Goal: Find specific page/section: Find specific page/section

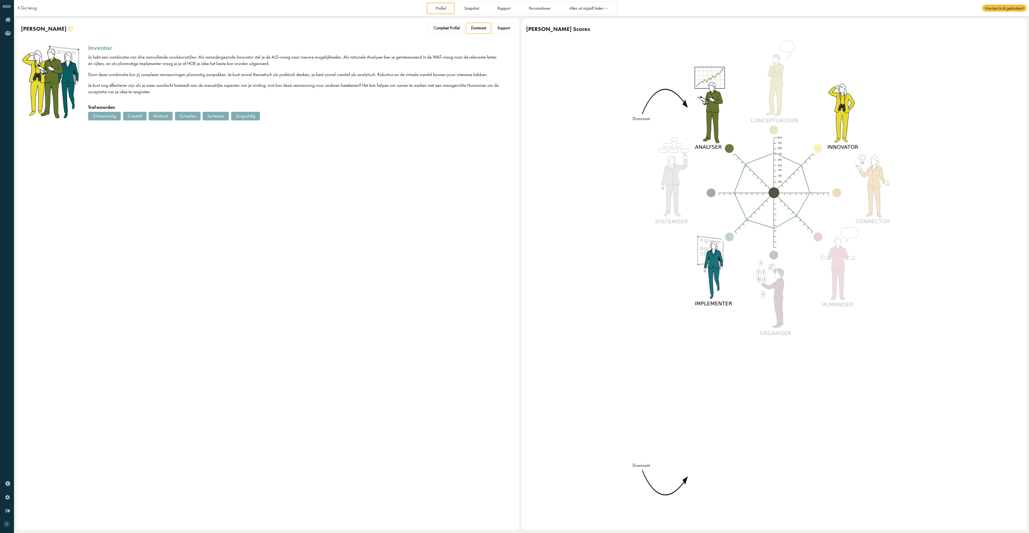
click at [138, 118] on div "Creatief" at bounding box center [134, 116] width 23 height 9
drag, startPoint x: 175, startPoint y: 116, endPoint x: 181, endPoint y: 116, distance: 6.2
click at [176, 116] on div "Complex" at bounding box center [188, 116] width 26 height 9
drag, startPoint x: 182, startPoint y: 116, endPoint x: 188, endPoint y: 115, distance: 5.7
click at [188, 115] on div "Complex" at bounding box center [188, 116] width 26 height 9
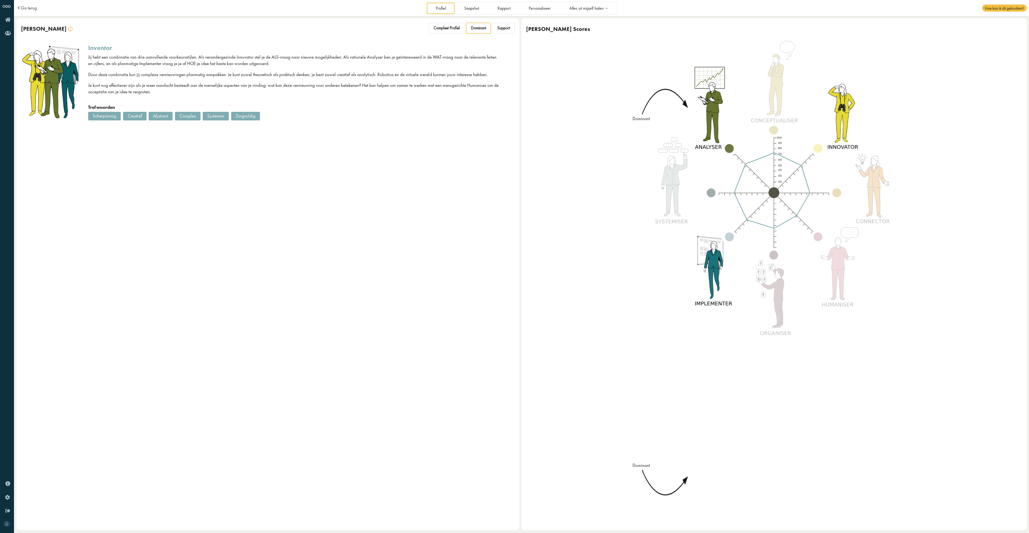
drag, startPoint x: 102, startPoint y: 119, endPoint x: 105, endPoint y: 118, distance: 3.4
click at [102, 119] on div "Scherpzinnig" at bounding box center [104, 116] width 33 height 9
click at [105, 118] on div "Scherpzinnig" at bounding box center [104, 116] width 33 height 9
drag, startPoint x: 105, startPoint y: 118, endPoint x: 107, endPoint y: 136, distance: 17.8
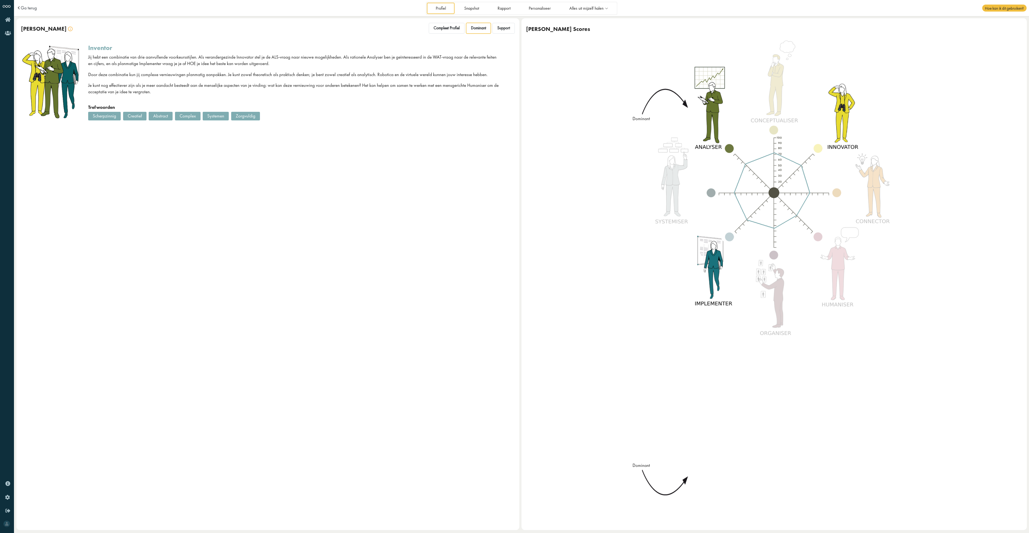
click at [107, 136] on div "Jouw BreinStijl Compleet Profiel Dominant Support inventor Jij hebt een combina…" at bounding box center [267, 274] width 503 height 512
drag, startPoint x: 439, startPoint y: 18, endPoint x: 444, endPoint y: 25, distance: 8.6
click at [440, 20] on div "Jouw BreinStijl Compleet Profiel Dominant Support" at bounding box center [267, 28] width 503 height 21
click at [445, 29] on span "Compleet Profiel" at bounding box center [447, 28] width 26 height 5
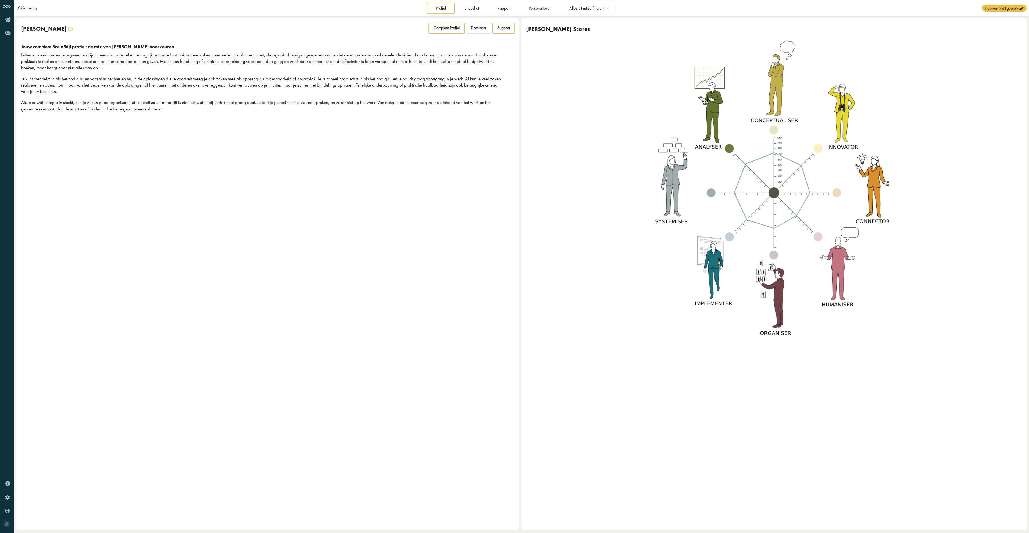
click at [496, 27] on div "Support" at bounding box center [504, 28] width 22 height 11
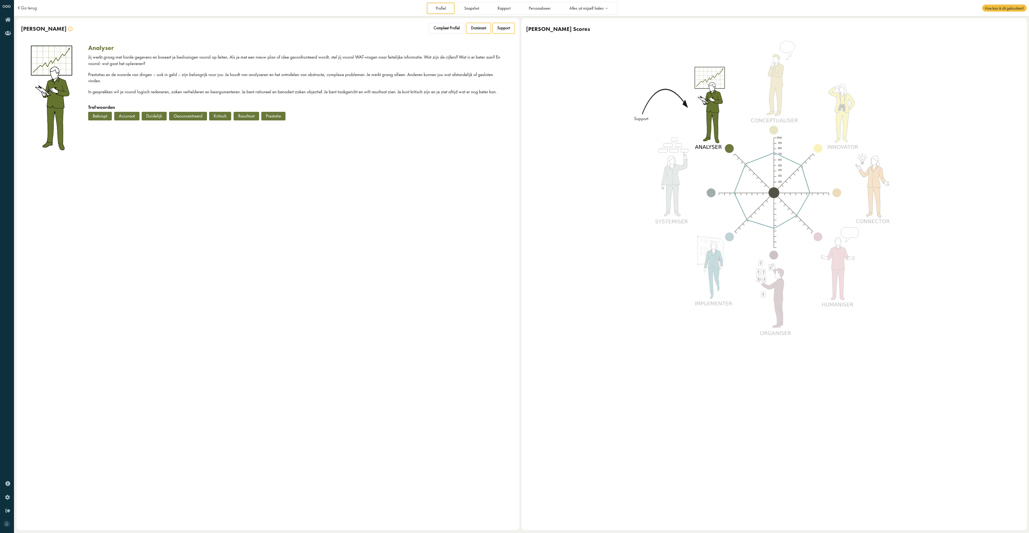
click at [484, 27] on span "Dominant" at bounding box center [478, 28] width 15 height 5
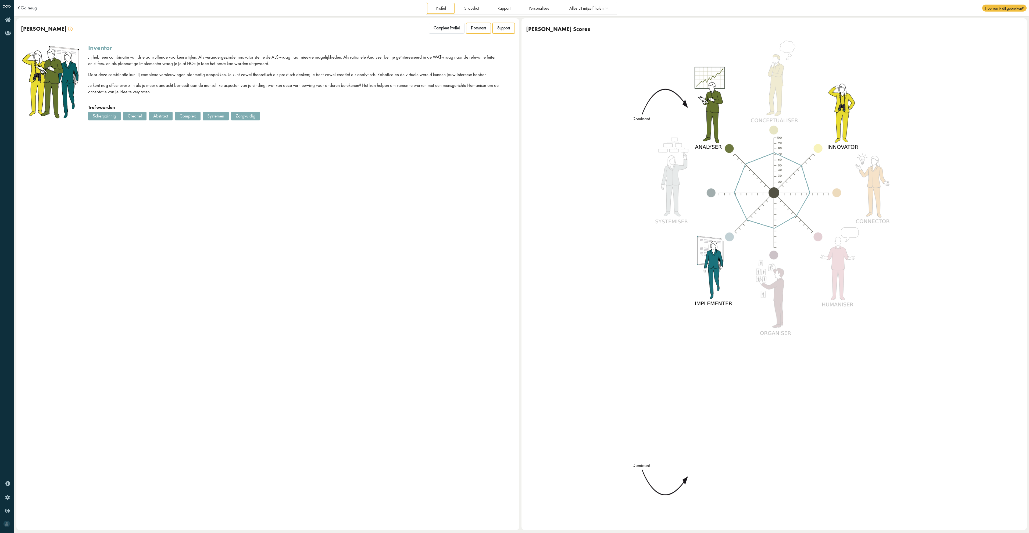
click at [502, 29] on span "Support" at bounding box center [504, 28] width 13 height 5
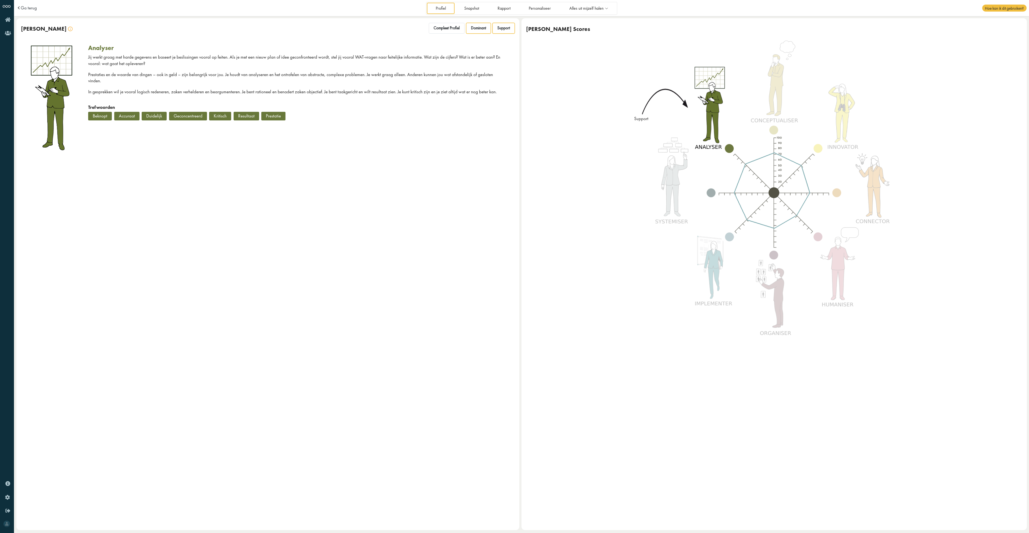
click at [473, 31] on div "Dominant" at bounding box center [478, 28] width 25 height 11
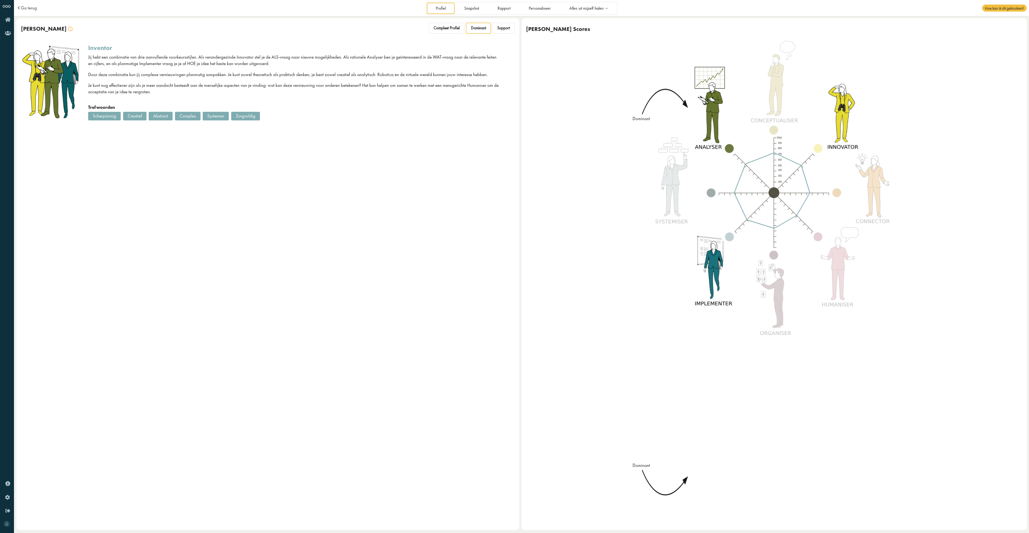
click at [518, 31] on div "Jouw BreinStijl Compleet Profiel Dominant Support" at bounding box center [267, 28] width 503 height 21
click at [517, 31] on div "Jouw BreinStijl Compleet Profiel Dominant Support" at bounding box center [267, 28] width 503 height 21
drag, startPoint x: 496, startPoint y: 29, endPoint x: 488, endPoint y: 28, distance: 8.1
click at [495, 29] on div "Support" at bounding box center [504, 28] width 22 height 11
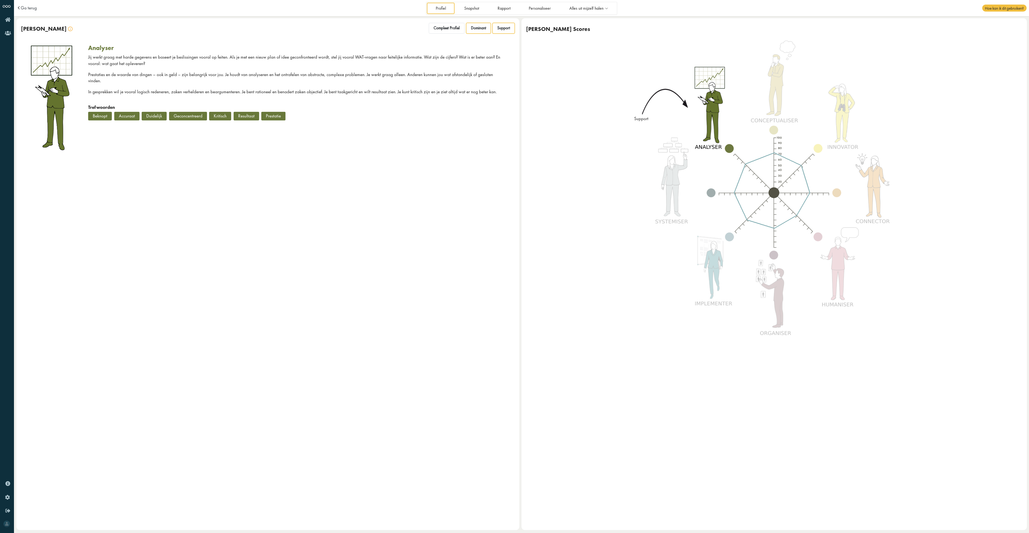
click at [480, 28] on span "Dominant" at bounding box center [478, 28] width 15 height 5
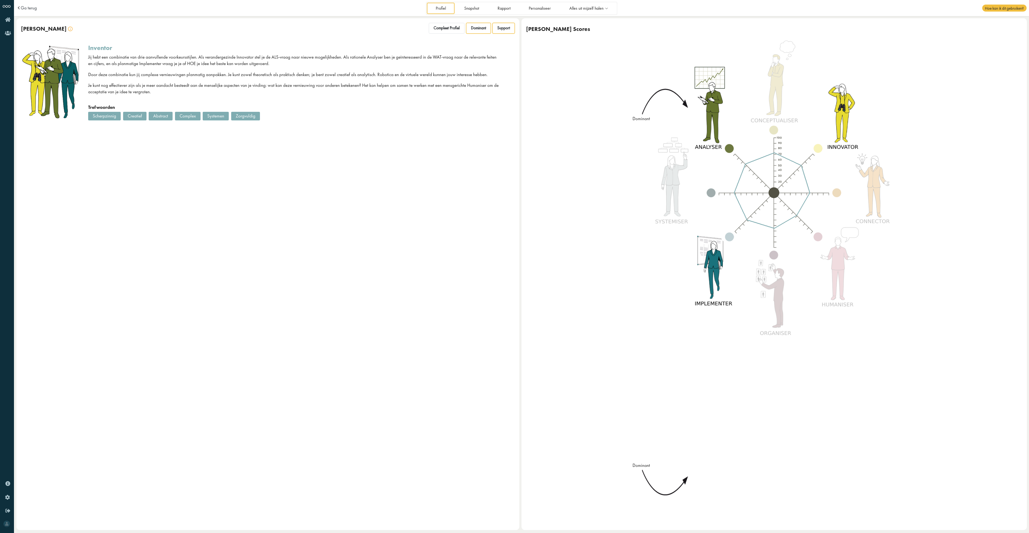
click at [507, 28] on span "Support" at bounding box center [504, 28] width 13 height 5
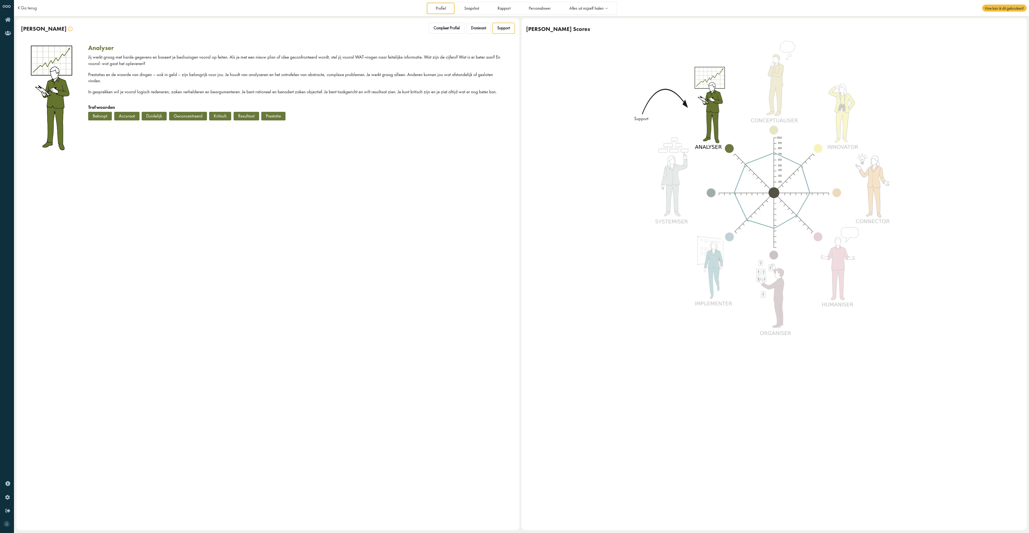
click at [493, 28] on div "Support" at bounding box center [504, 28] width 22 height 11
click at [444, 29] on span "Compleet Profiel" at bounding box center [447, 28] width 26 height 5
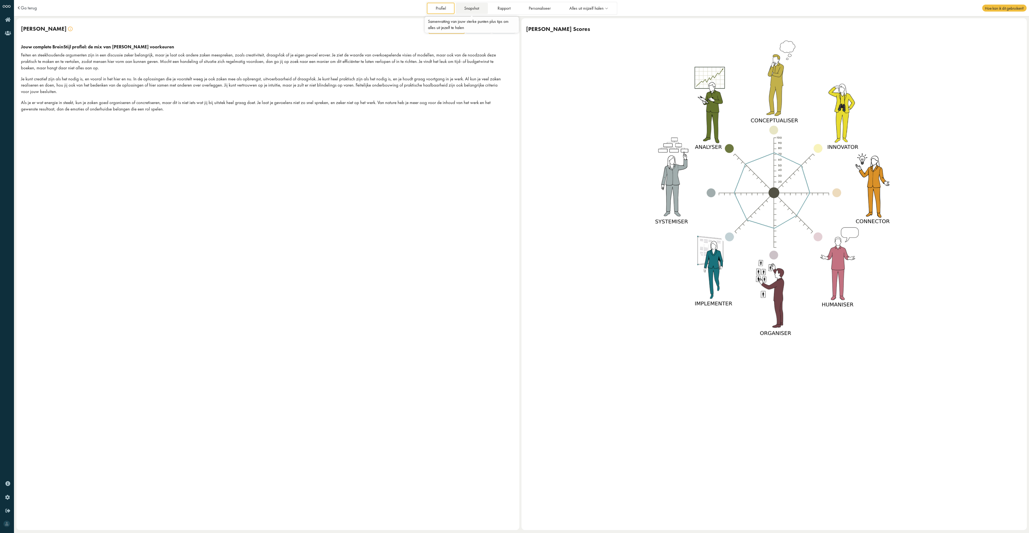
click at [478, 9] on link "Snapshot" at bounding box center [472, 8] width 32 height 11
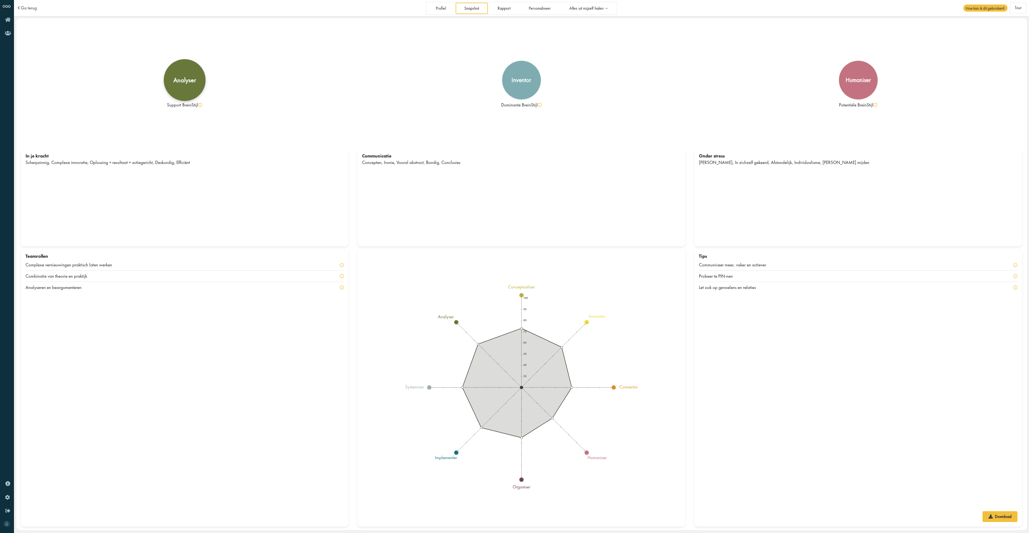
click at [184, 82] on div "analyser" at bounding box center [184, 80] width 23 height 6
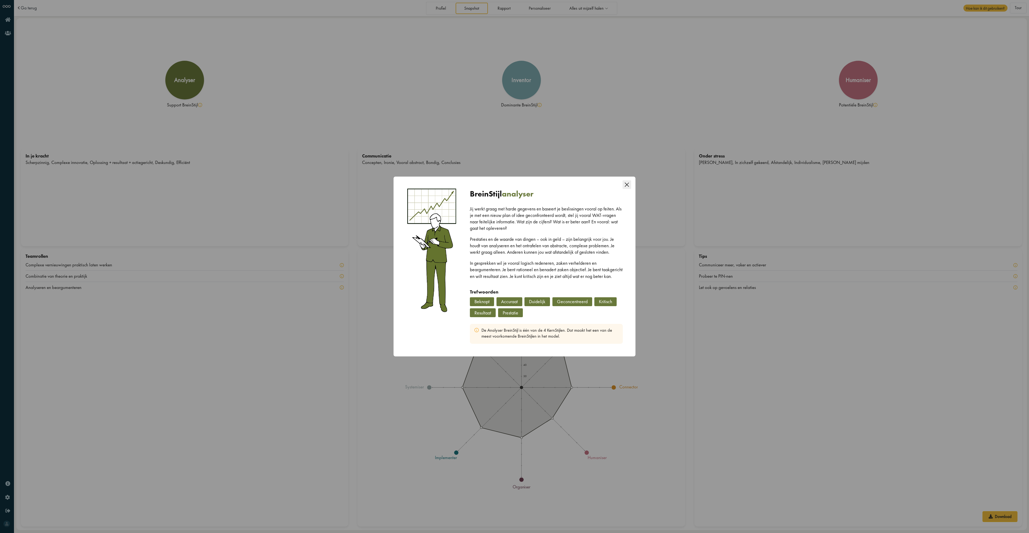
click at [626, 181] on icon "Close this dialog" at bounding box center [627, 184] width 9 height 9
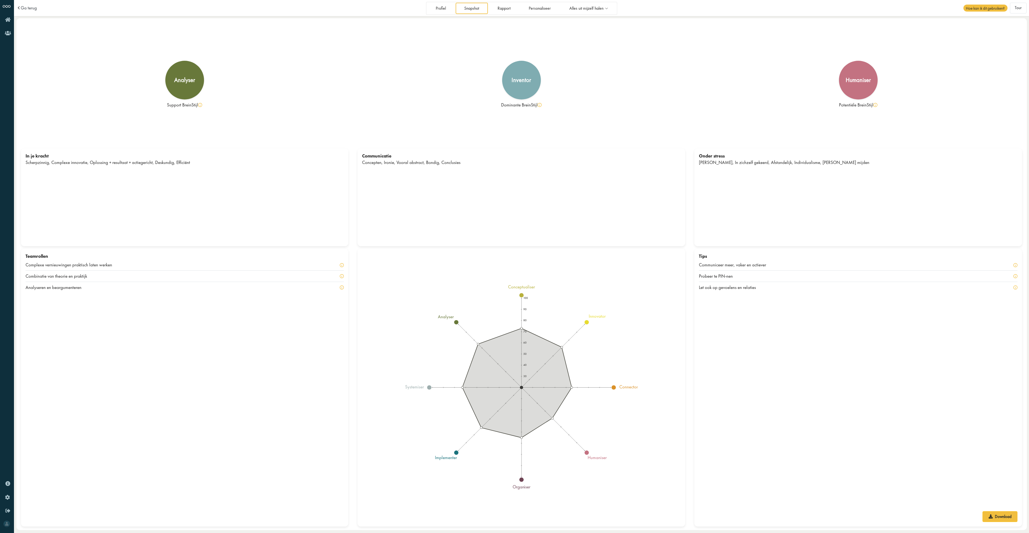
click at [455, 168] on div "Communicatie Concepten, Ironie, Vooral abstract, Bondig, Conclusies" at bounding box center [522, 197] width 328 height 98
drag, startPoint x: 388, startPoint y: 163, endPoint x: 427, endPoint y: 164, distance: 39.8
click at [427, 164] on div "Concepten, Ironie, Vooral abstract, Bondig, Conclusies" at bounding box center [521, 162] width 319 height 6
click at [429, 164] on div "Concepten, Ironie, Vooral abstract, Bondig, Conclusies" at bounding box center [521, 162] width 319 height 6
click at [503, 10] on link "Rapport" at bounding box center [504, 8] width 30 height 11
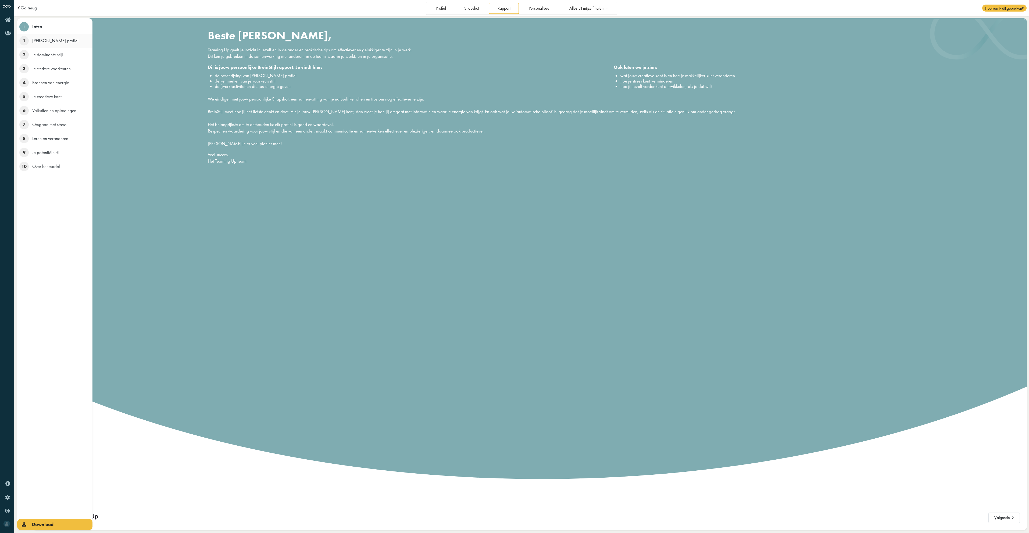
click at [28, 39] on span "1" at bounding box center [23, 40] width 9 height 9
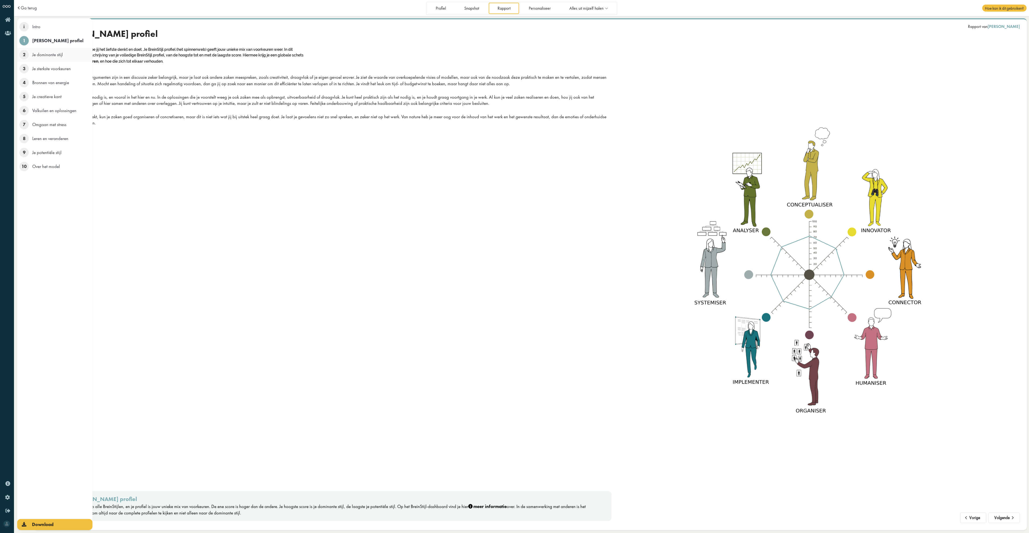
click at [24, 57] on span "2" at bounding box center [23, 54] width 9 height 9
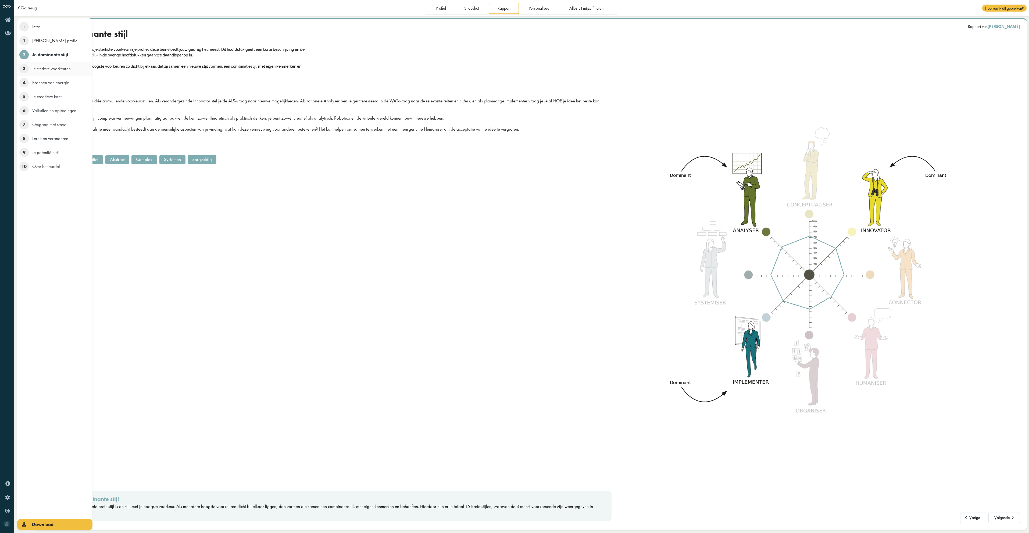
drag, startPoint x: 28, startPoint y: 71, endPoint x: 25, endPoint y: 71, distance: 3.0
click at [28, 71] on li "3 Je sterkste voorkeuren" at bounding box center [54, 69] width 75 height 14
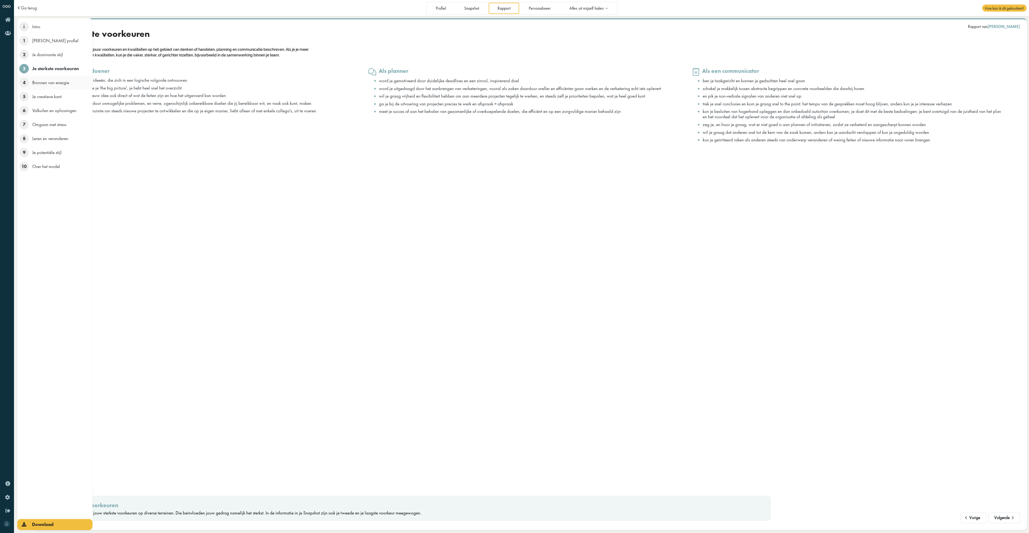
click at [21, 85] on span "4" at bounding box center [23, 82] width 9 height 9
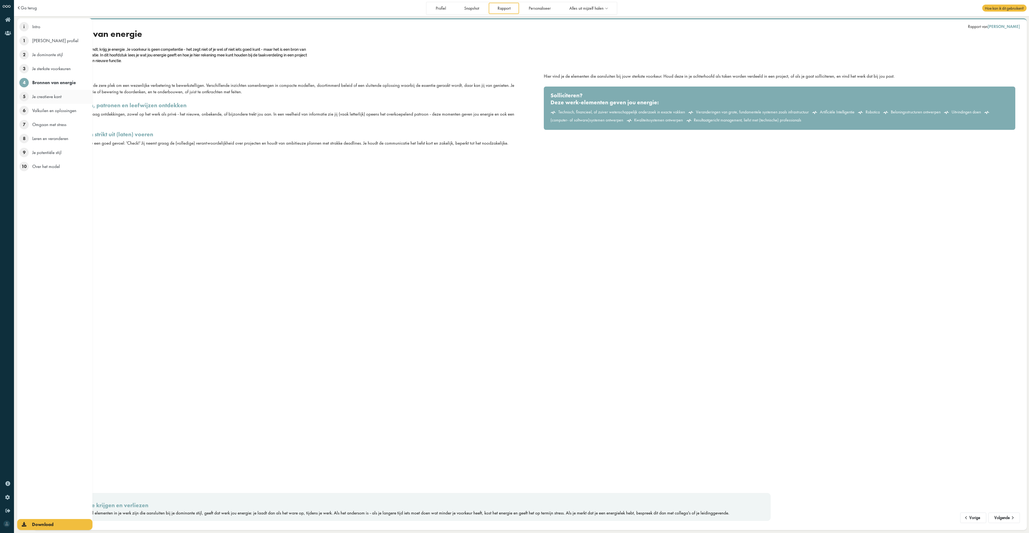
click at [24, 98] on span "5" at bounding box center [23, 96] width 9 height 9
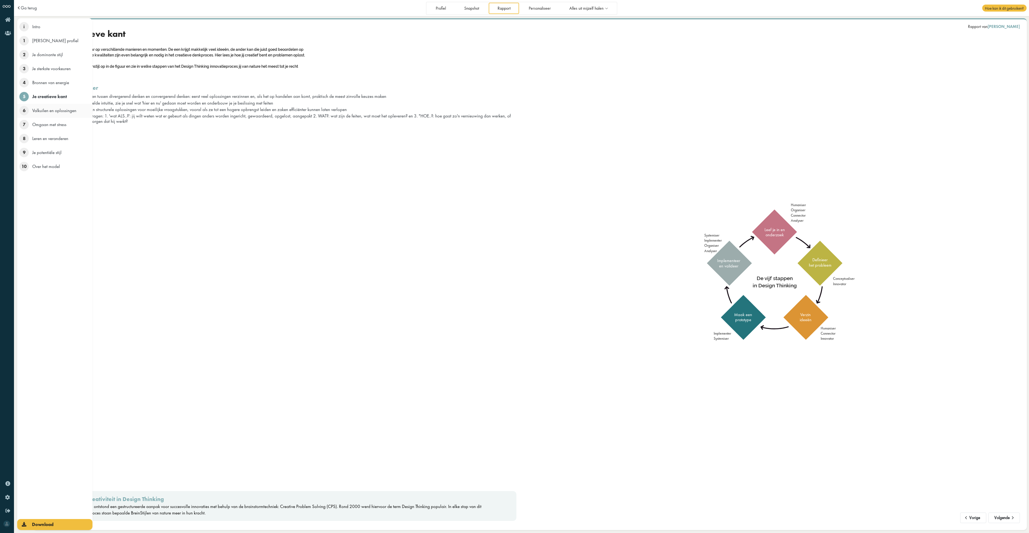
click at [23, 113] on span "6" at bounding box center [23, 110] width 9 height 9
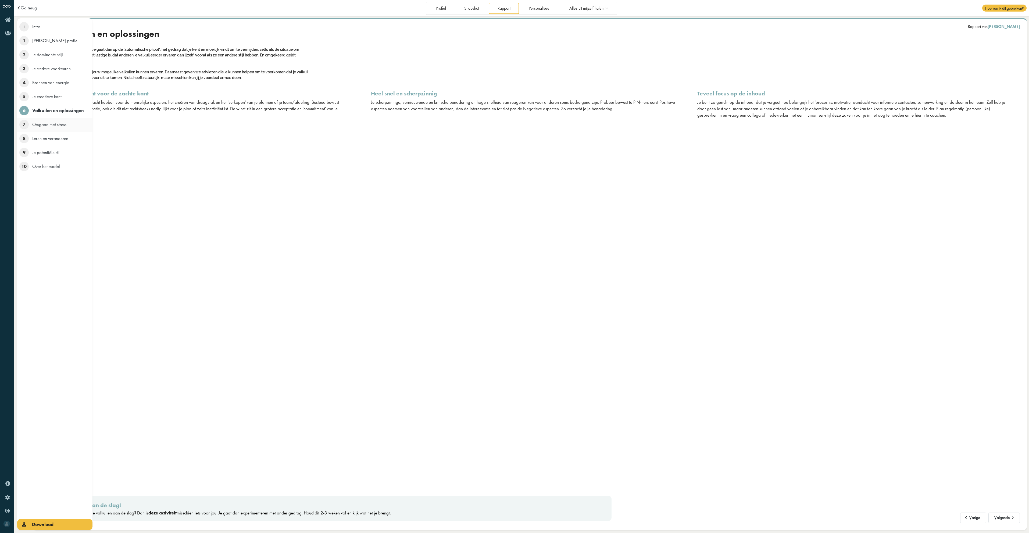
click at [18, 124] on li "7 Omgaan met stress" at bounding box center [54, 125] width 75 height 14
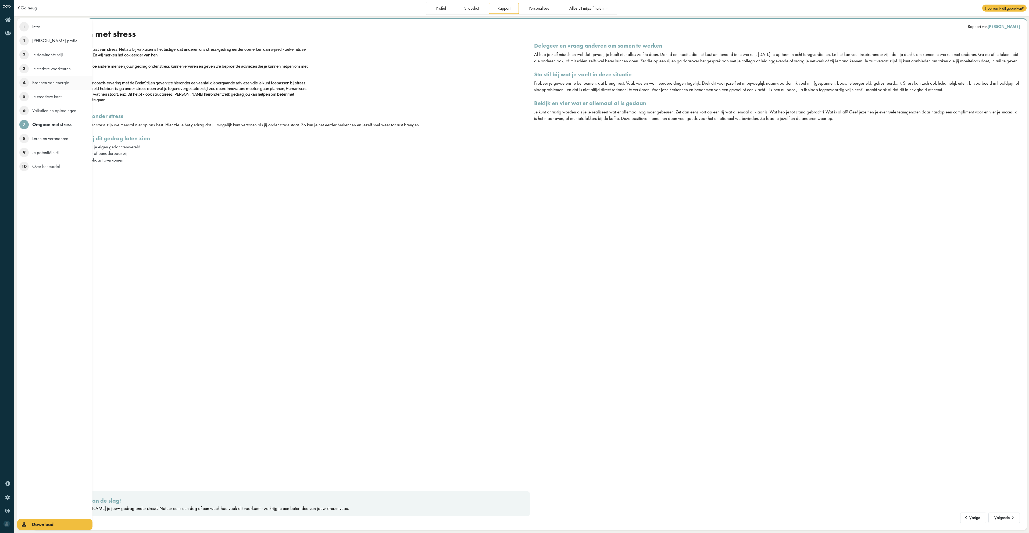
click at [23, 82] on span "4" at bounding box center [23, 82] width 9 height 9
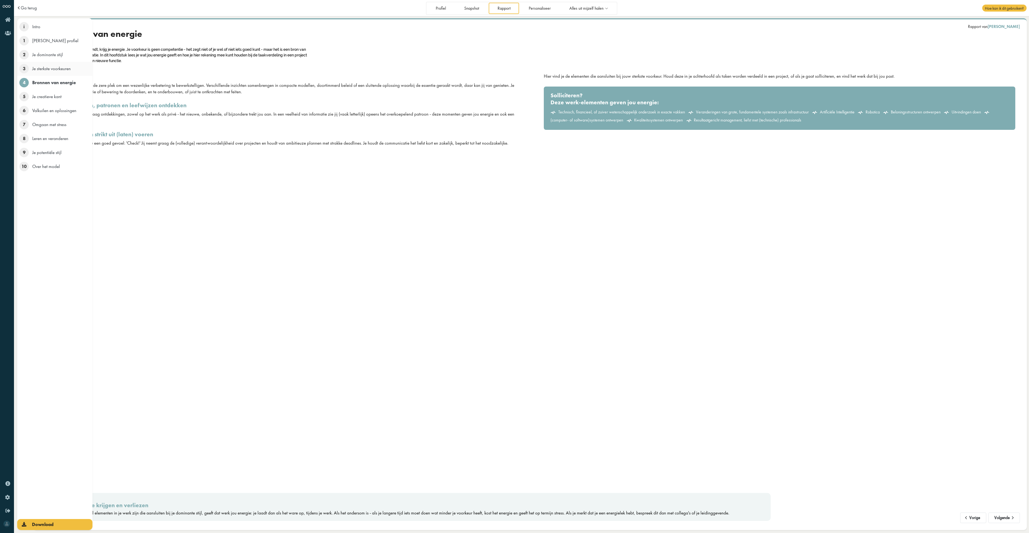
click at [22, 69] on span "3" at bounding box center [23, 68] width 9 height 9
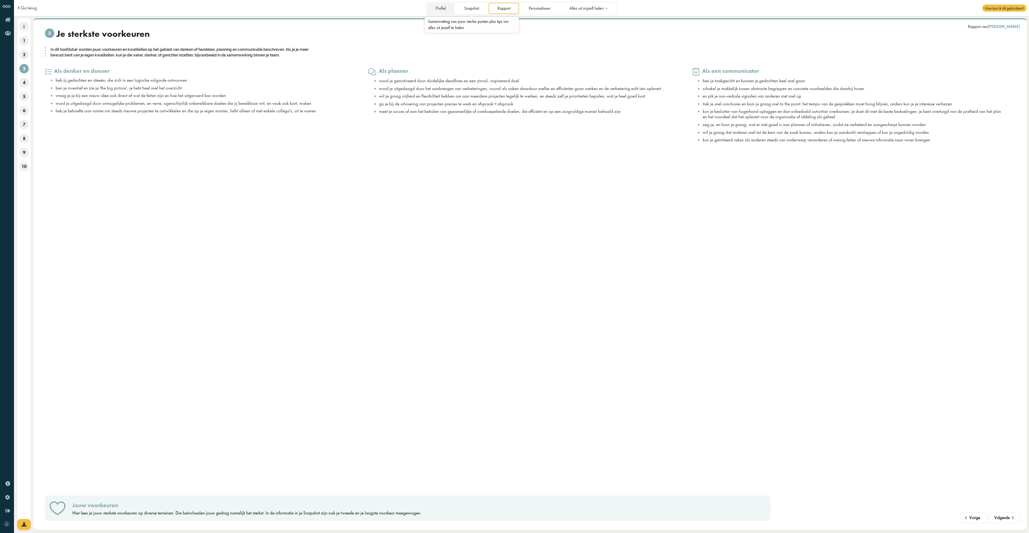
drag, startPoint x: 474, startPoint y: 13, endPoint x: 449, endPoint y: 9, distance: 24.8
click at [474, 13] on link "Snapshot" at bounding box center [472, 8] width 32 height 11
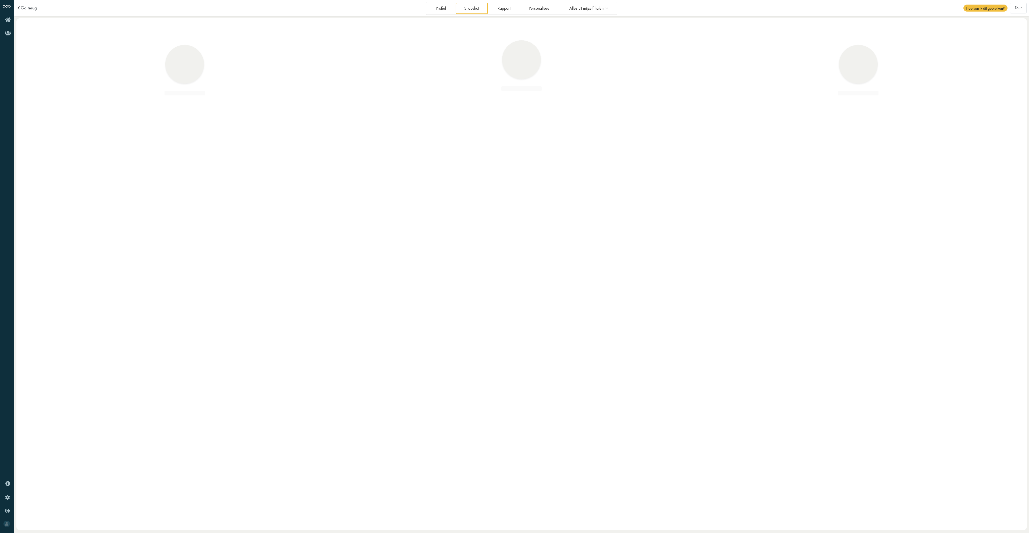
click at [442, 8] on link "Profiel" at bounding box center [441, 8] width 28 height 11
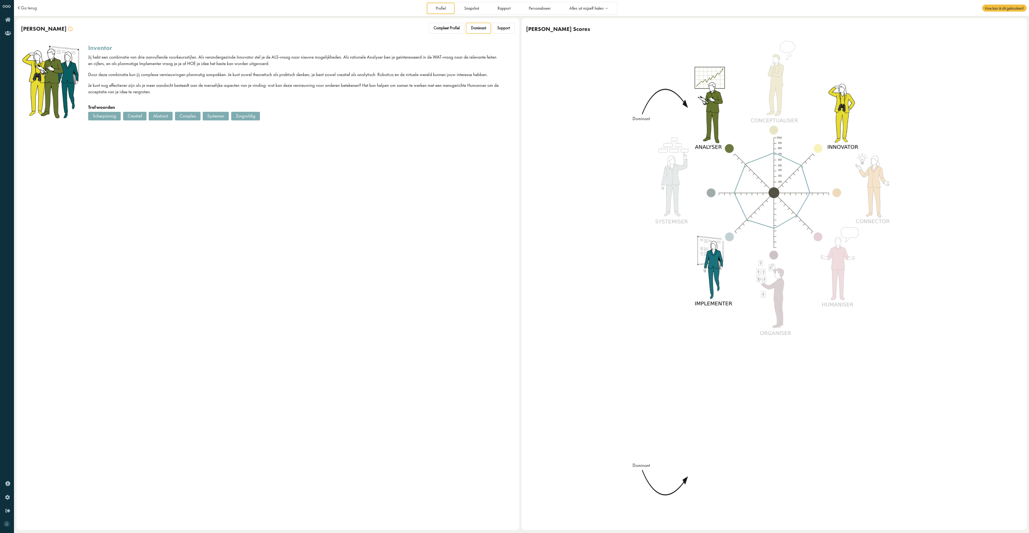
drag, startPoint x: 196, startPoint y: 119, endPoint x: 190, endPoint y: 117, distance: 6.0
click at [196, 119] on div "Complex" at bounding box center [188, 116] width 26 height 9
click at [119, 113] on div "Scherpzinnig" at bounding box center [104, 116] width 33 height 9
click at [445, 33] on div "Compleet Profiel" at bounding box center [447, 28] width 36 height 11
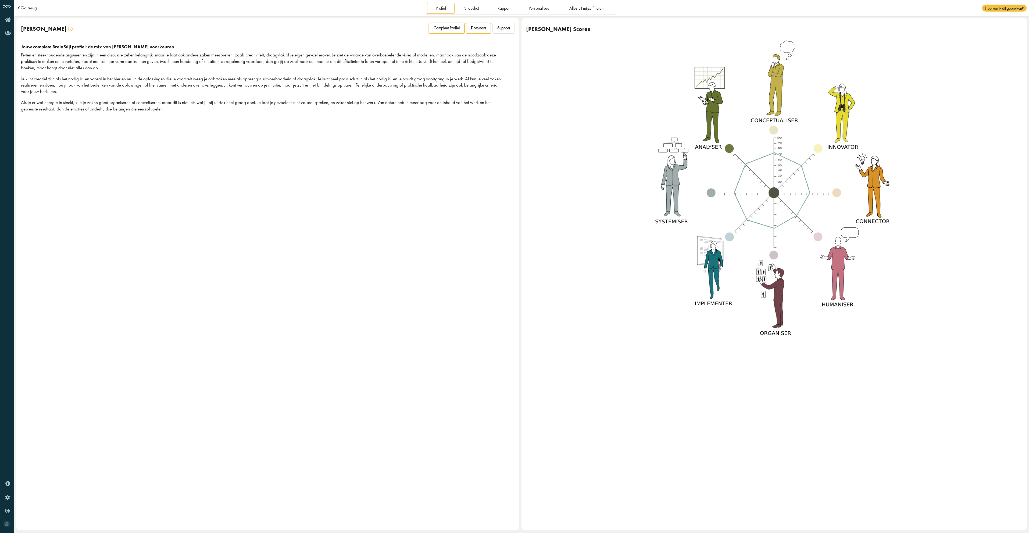
click at [475, 26] on span "Dominant" at bounding box center [478, 28] width 15 height 5
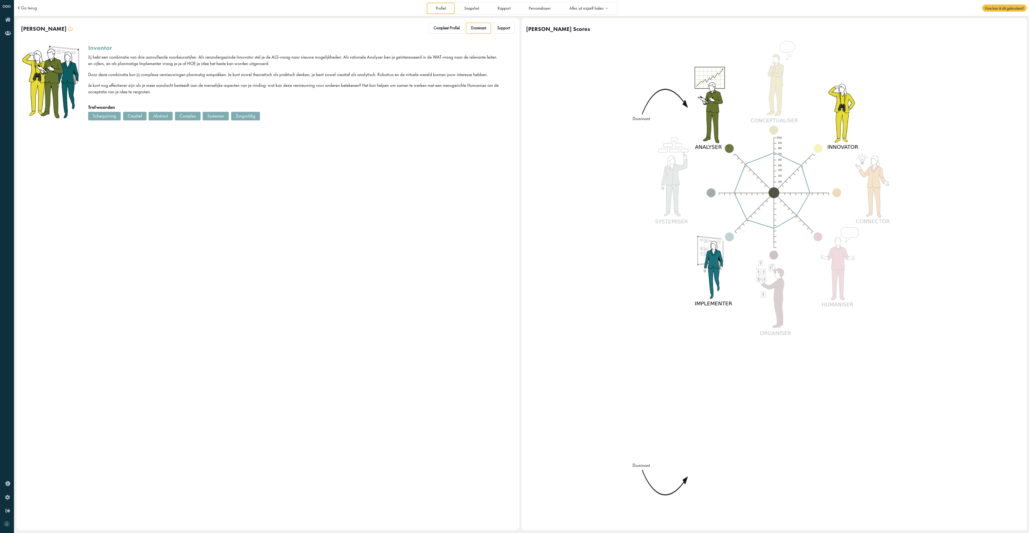
click at [517, 23] on div "Jouw BreinStijl Compleet Profiel Dominant Support" at bounding box center [267, 28] width 503 height 21
click at [511, 25] on div "Support" at bounding box center [504, 28] width 22 height 11
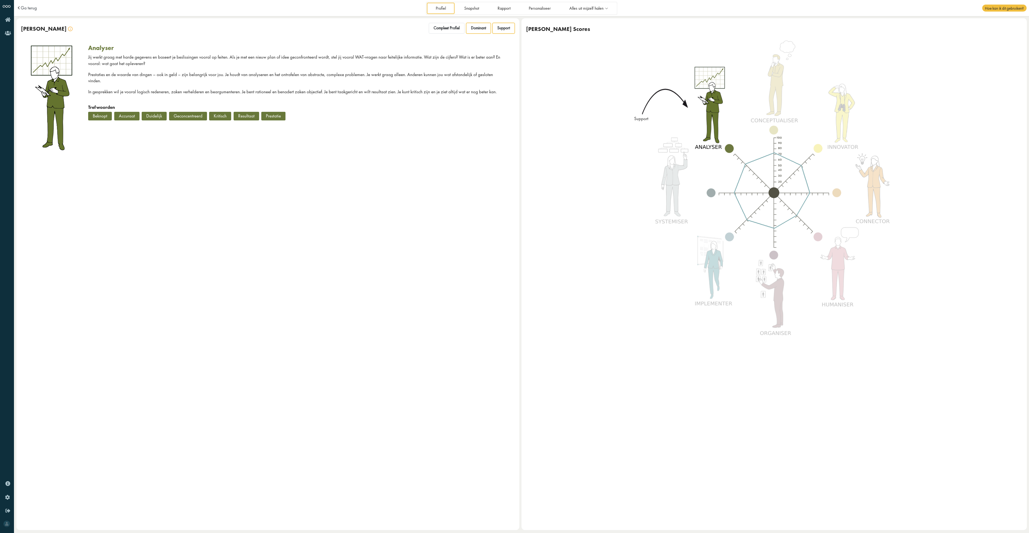
click at [478, 27] on span "Dominant" at bounding box center [478, 28] width 15 height 5
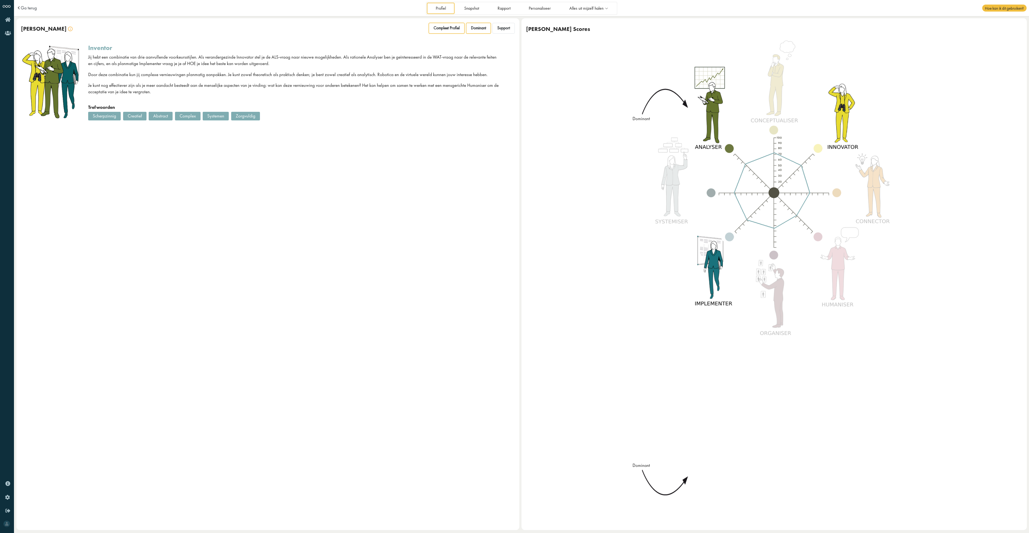
click at [456, 29] on span "Compleet Profiel" at bounding box center [447, 28] width 26 height 5
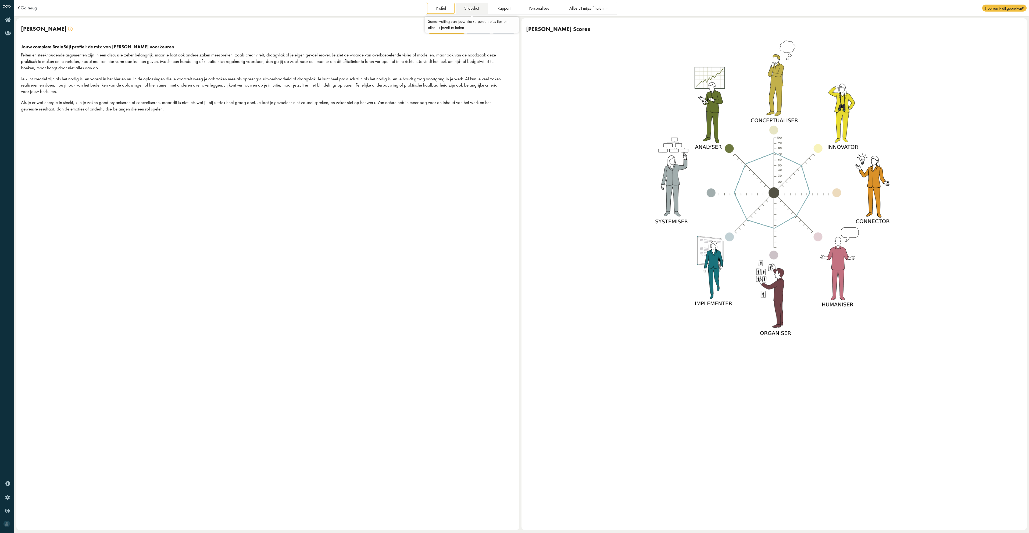
click at [478, 5] on link "Snapshot" at bounding box center [472, 8] width 32 height 11
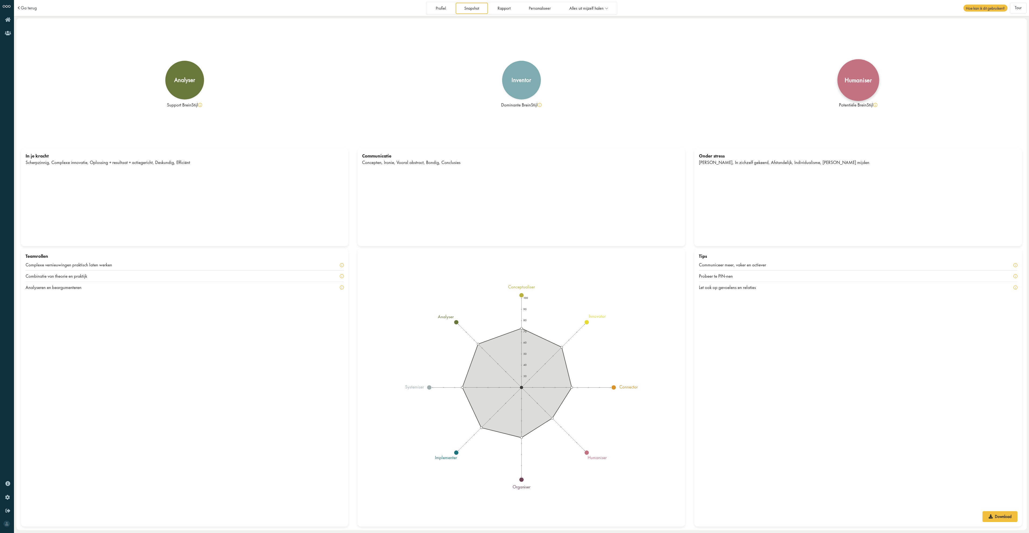
click at [857, 70] on div "humaniser" at bounding box center [859, 80] width 42 height 42
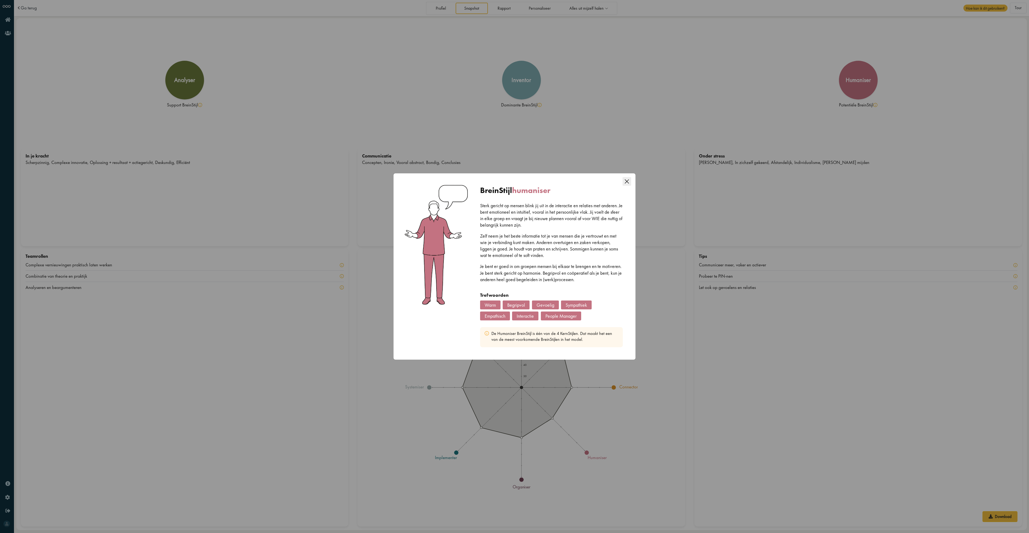
click at [627, 188] on div "BreinStijl humaniser [PERSON_NAME] gericht op mensen blink jij uit in de intera…" at bounding box center [551, 266] width 157 height 175
click at [626, 184] on icon "Close this dialog" at bounding box center [627, 181] width 9 height 9
